Goal: Task Accomplishment & Management: Manage account settings

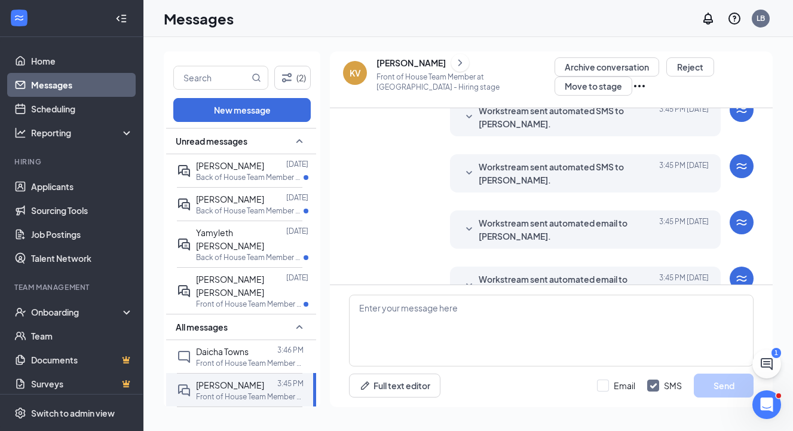
scroll to position [517, 0]
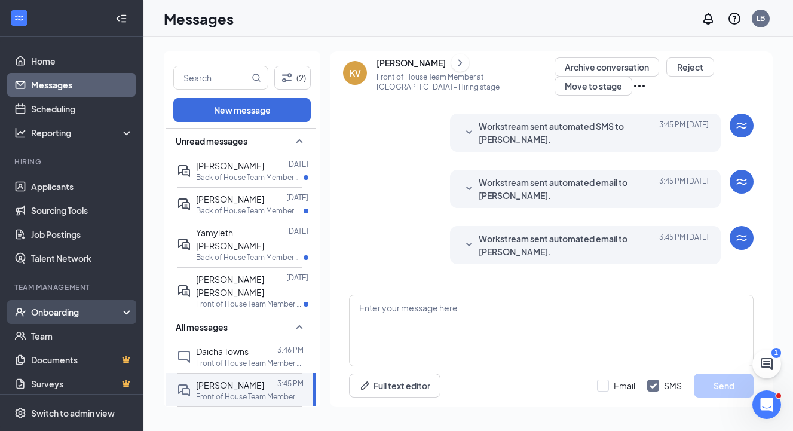
click at [75, 314] on div "Onboarding" at bounding box center [77, 312] width 92 height 12
click at [69, 335] on link "Overview" at bounding box center [82, 336] width 102 height 24
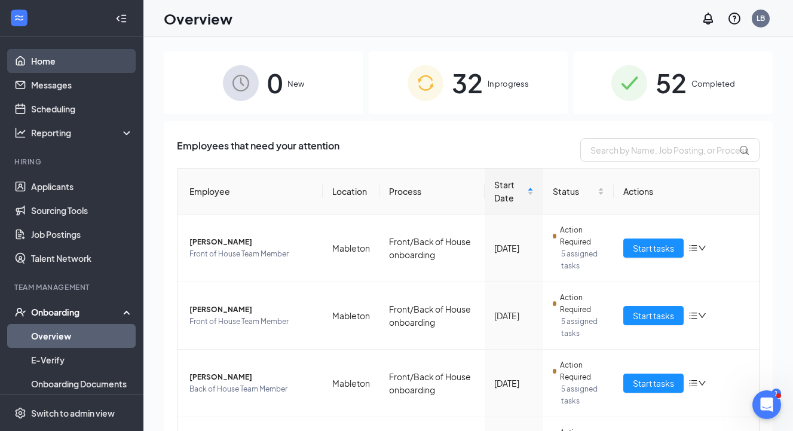
click at [69, 65] on link "Home" at bounding box center [82, 61] width 102 height 24
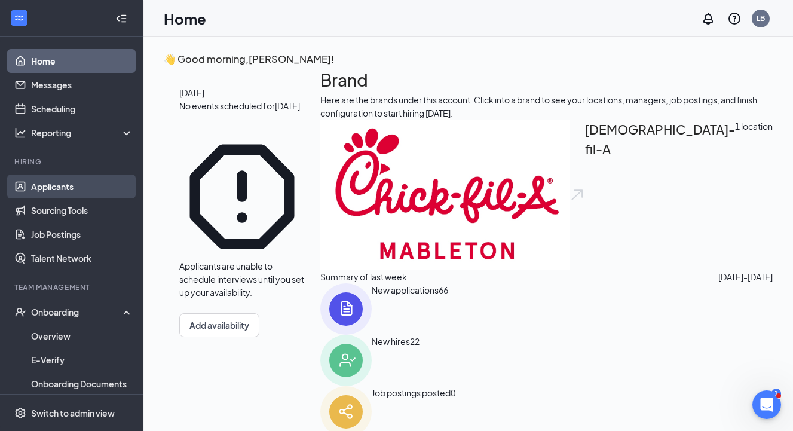
click at [68, 186] on link "Applicants" at bounding box center [82, 186] width 102 height 24
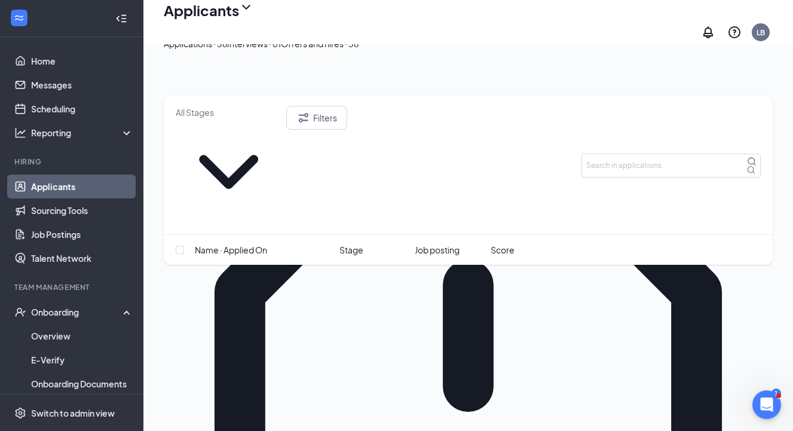
scroll to position [117, 0]
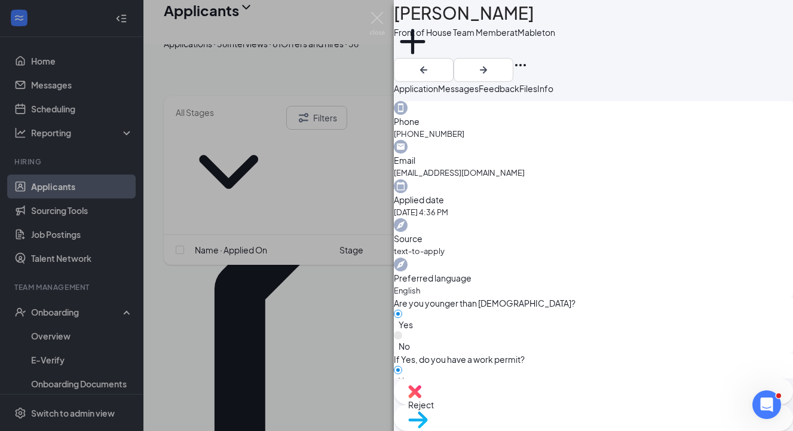
scroll to position [363, 0]
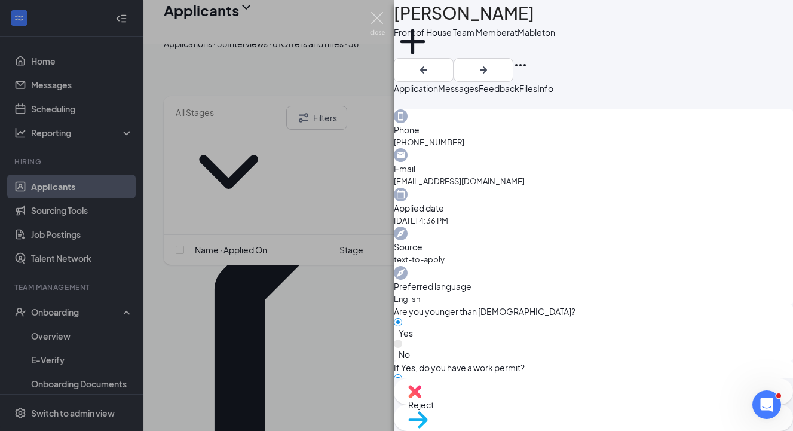
click at [375, 16] on img at bounding box center [377, 23] width 15 height 23
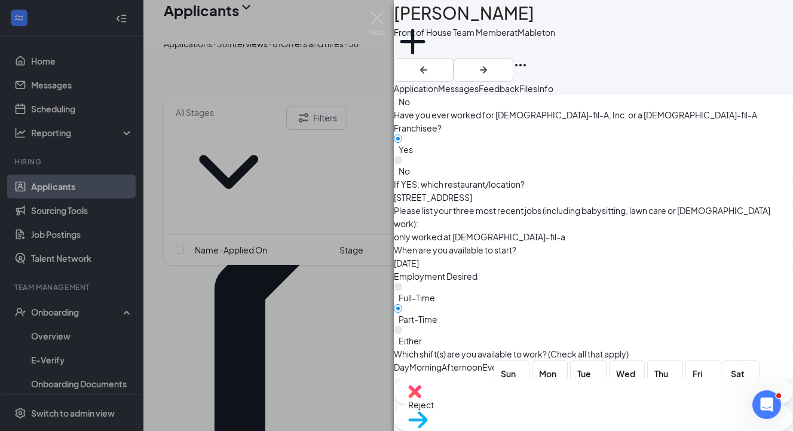
scroll to position [672, 0]
click at [378, 18] on img at bounding box center [377, 23] width 15 height 23
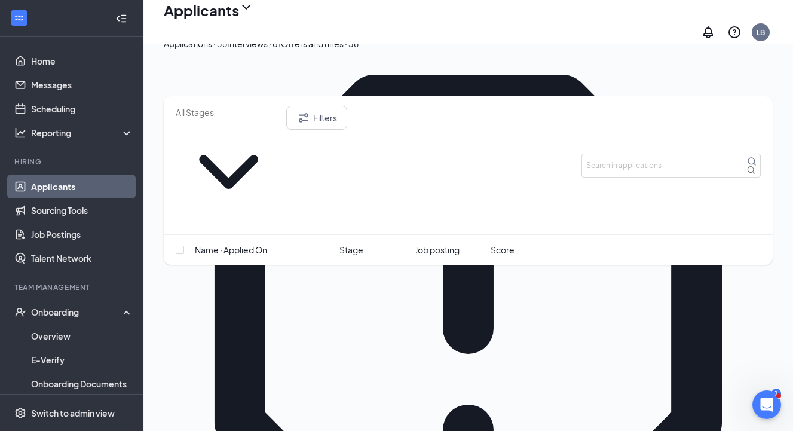
scroll to position [171, 0]
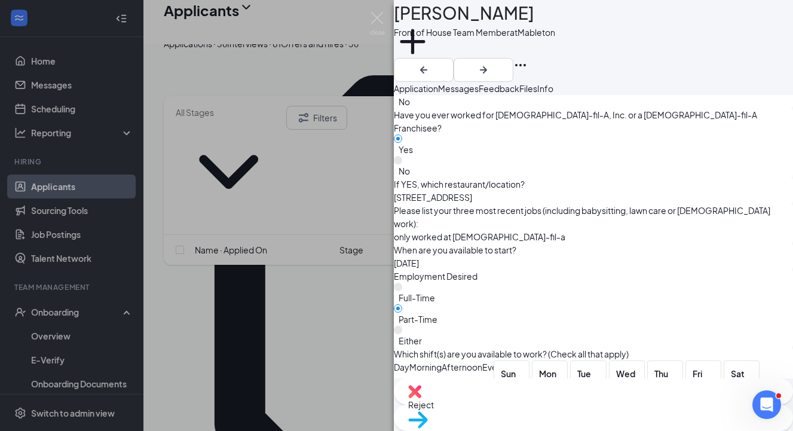
scroll to position [672, 0]
click at [375, 16] on img at bounding box center [377, 23] width 15 height 23
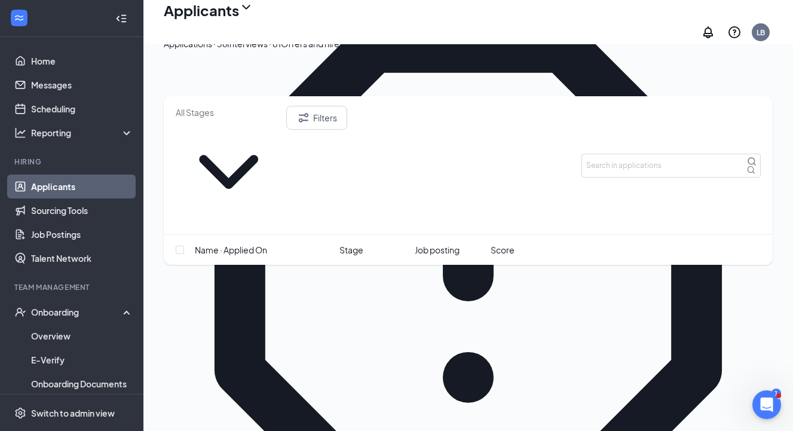
scroll to position [228, 0]
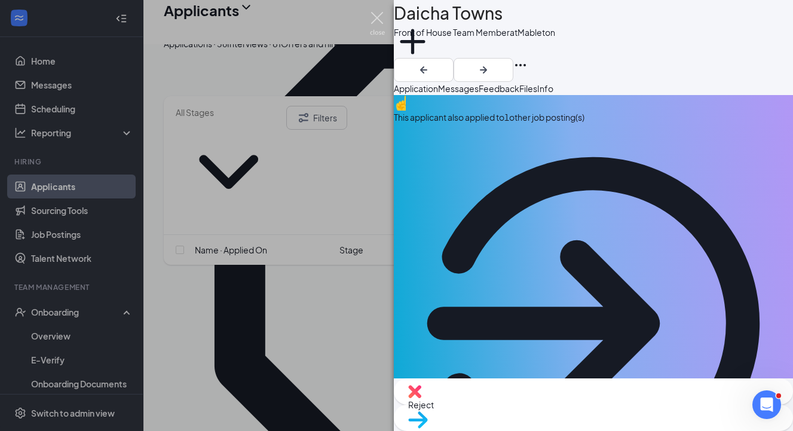
click at [379, 19] on img at bounding box center [377, 23] width 15 height 23
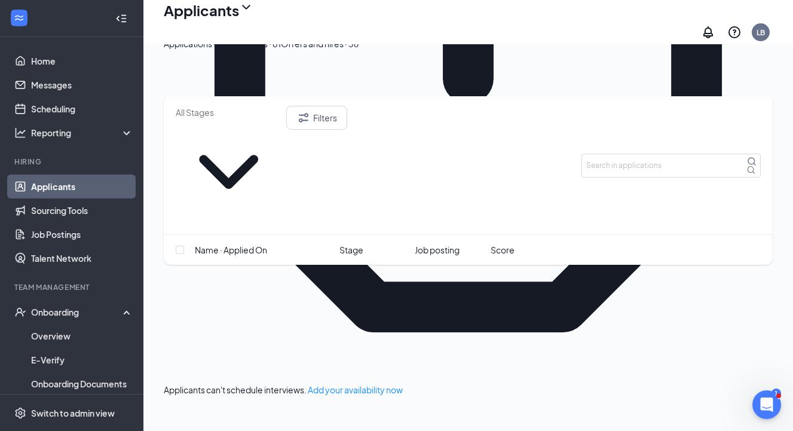
scroll to position [423, 0]
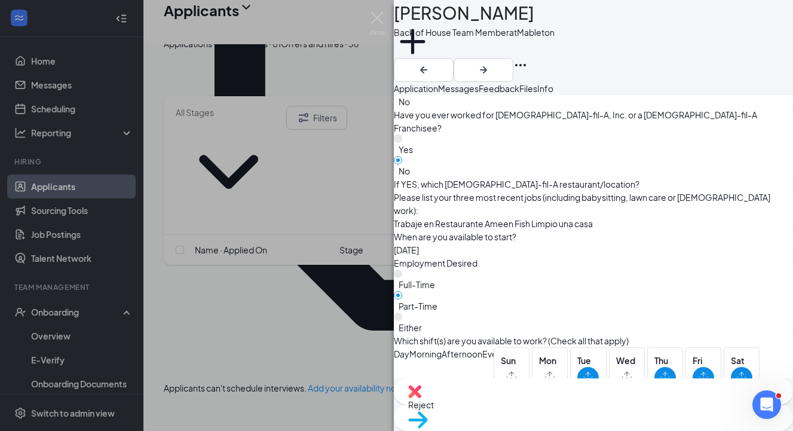
scroll to position [672, 0]
click at [378, 14] on img at bounding box center [377, 23] width 15 height 23
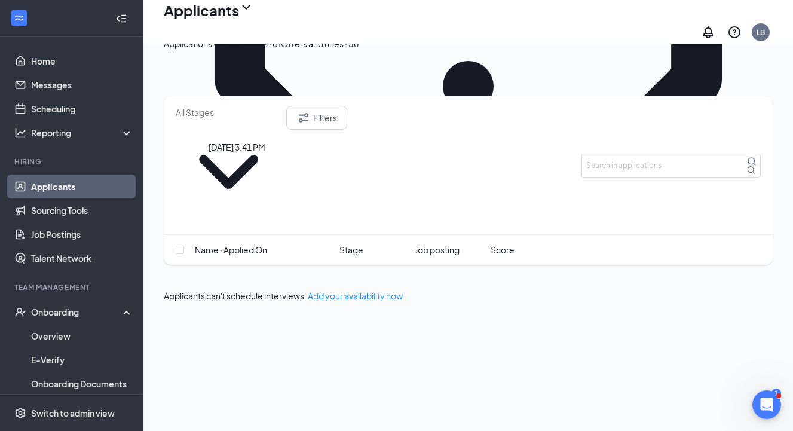
scroll to position [520, 0]
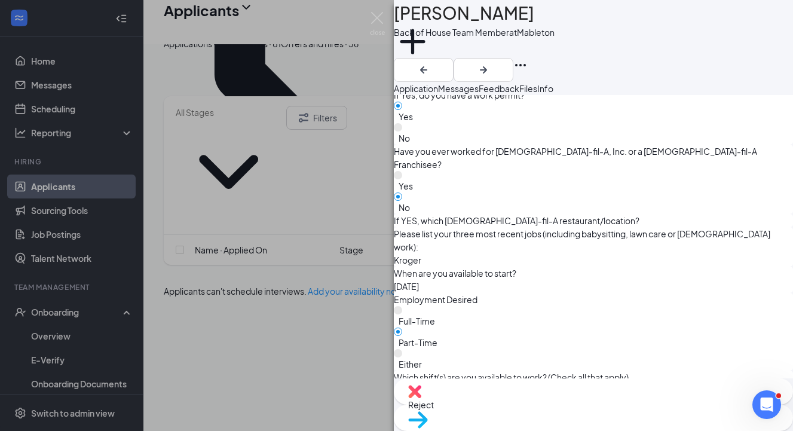
scroll to position [638, 0]
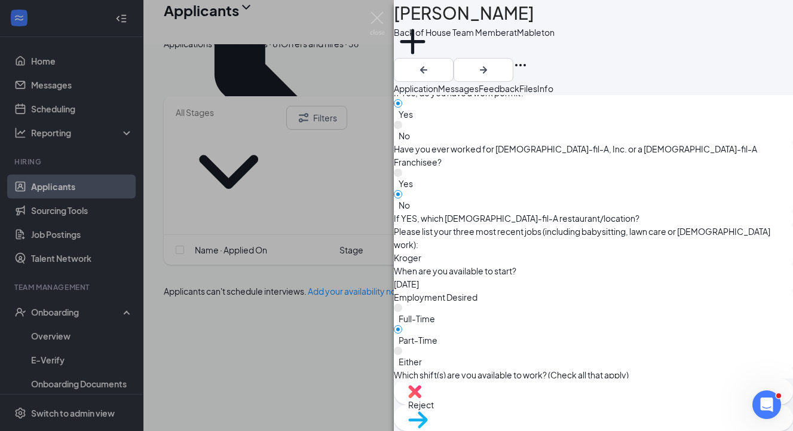
click at [516, 405] on div "Reject" at bounding box center [593, 391] width 399 height 26
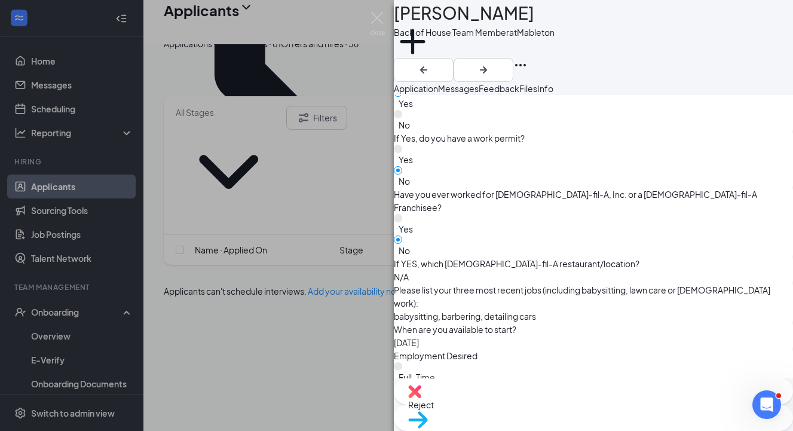
scroll to position [598, 0]
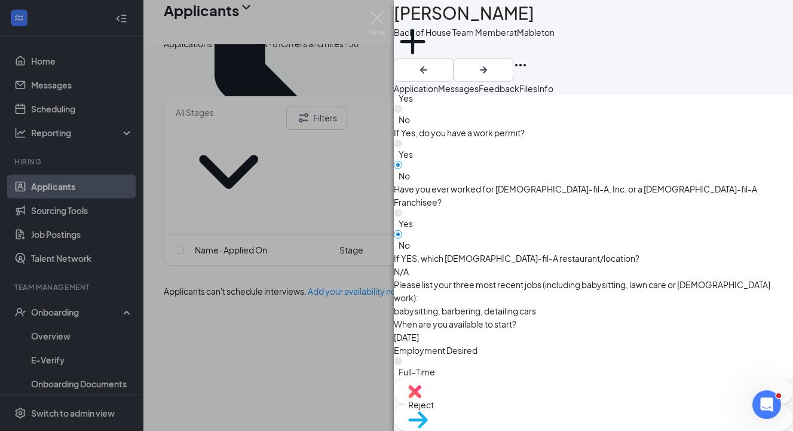
click at [521, 405] on div "Reject" at bounding box center [593, 391] width 399 height 26
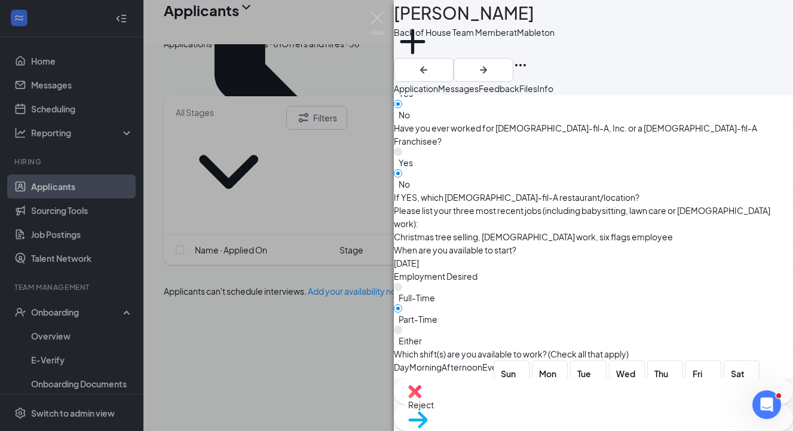
scroll to position [658, 0]
click at [375, 17] on img at bounding box center [377, 23] width 15 height 23
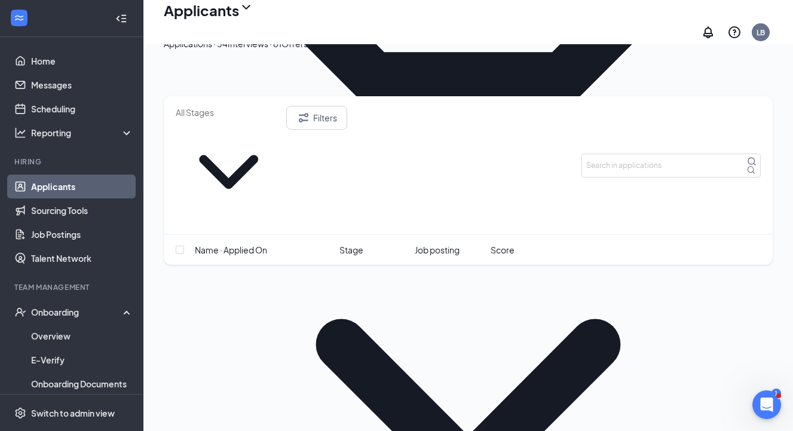
scroll to position [663, 0]
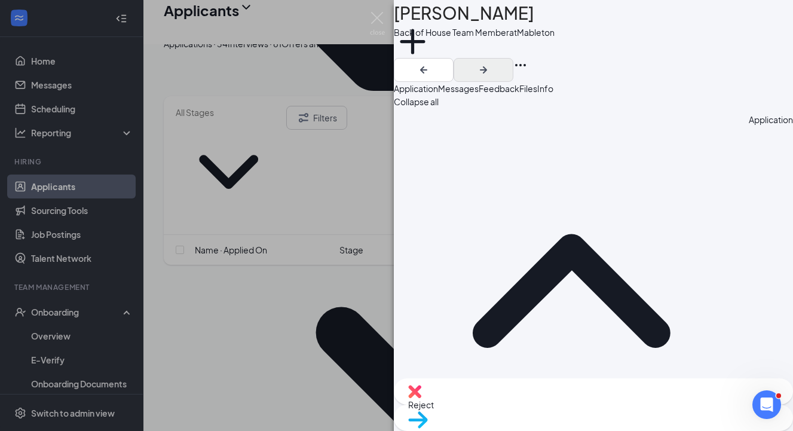
click at [491, 63] on icon "ArrowRight" at bounding box center [483, 70] width 14 height 14
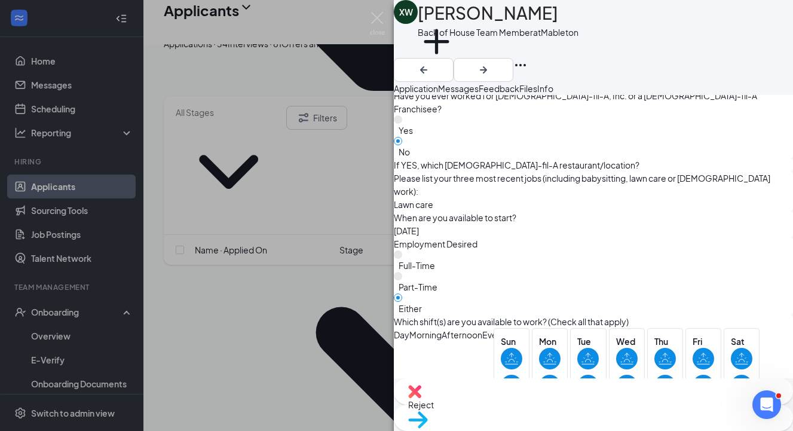
scroll to position [714, 0]
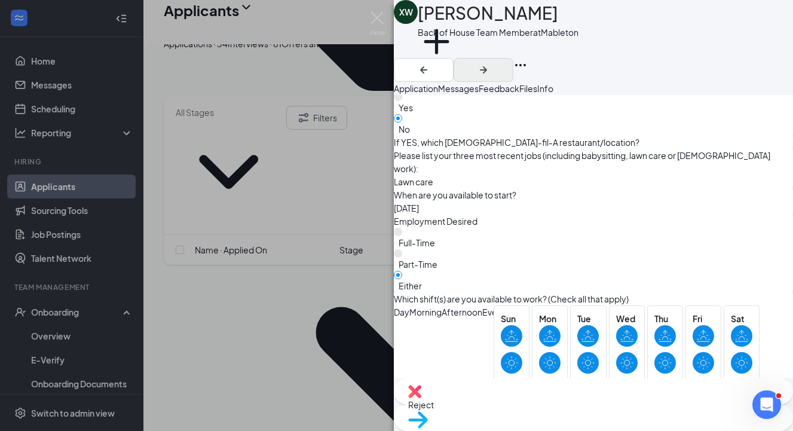
click at [491, 63] on icon "ArrowRight" at bounding box center [483, 70] width 14 height 14
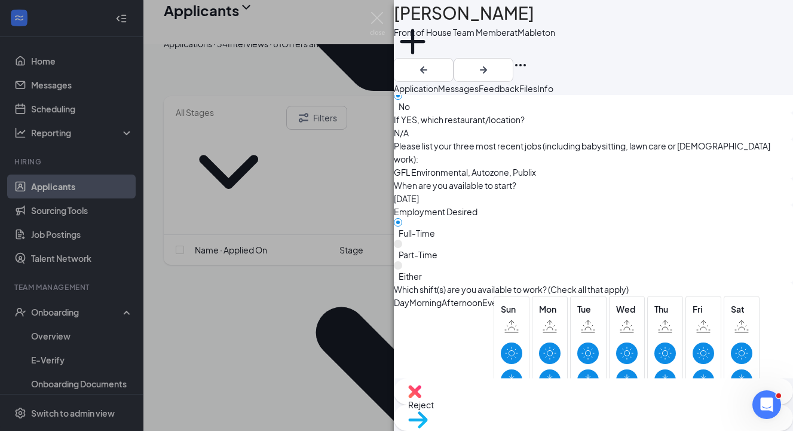
scroll to position [736, 0]
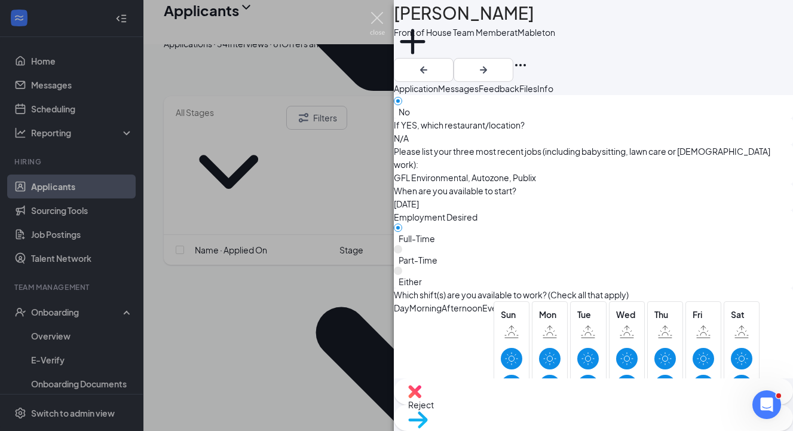
click at [376, 16] on img at bounding box center [377, 23] width 15 height 23
